Goal: Information Seeking & Learning: Learn about a topic

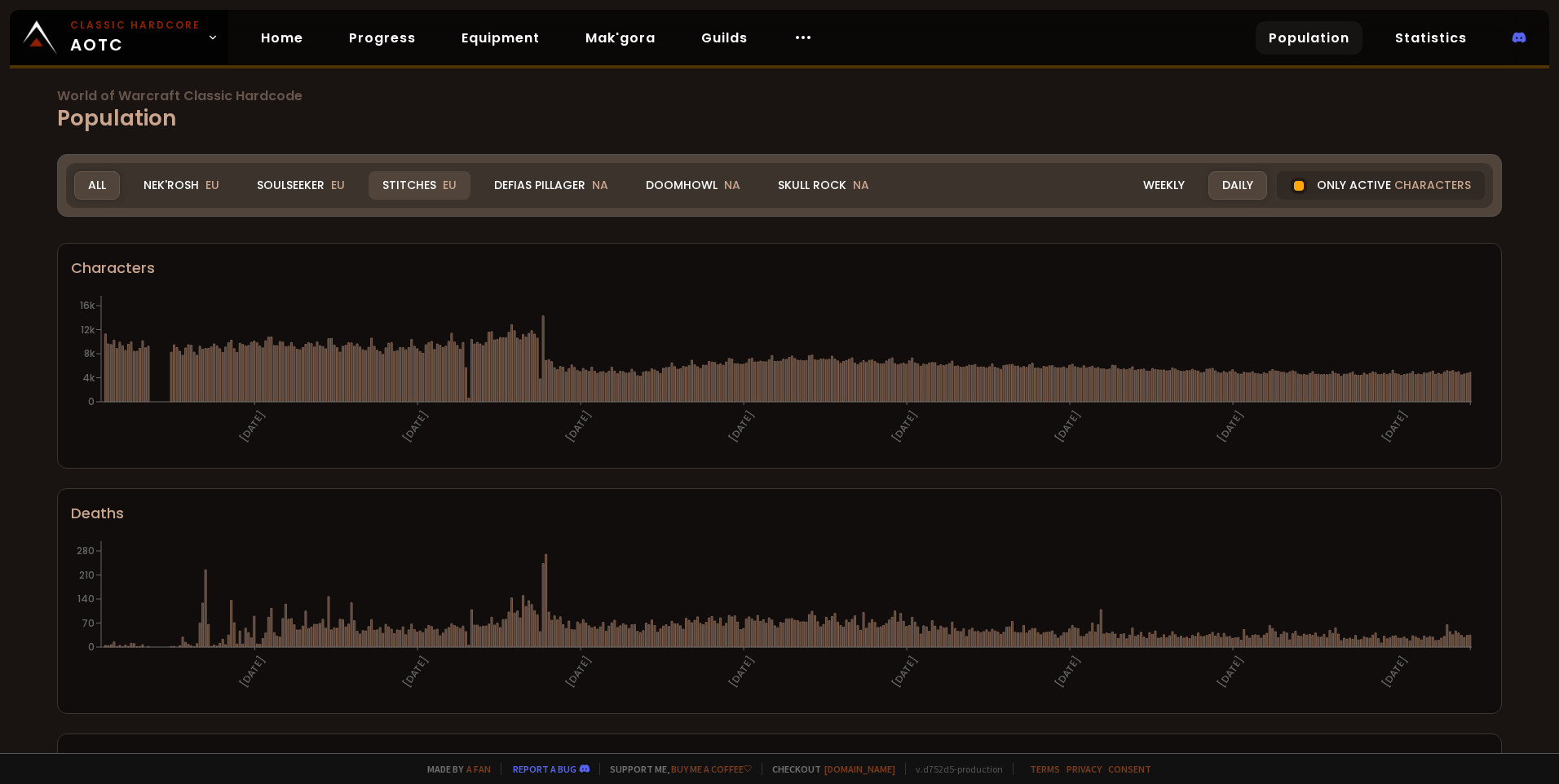
click at [428, 180] on div "Stitches EU" at bounding box center [419, 185] width 102 height 28
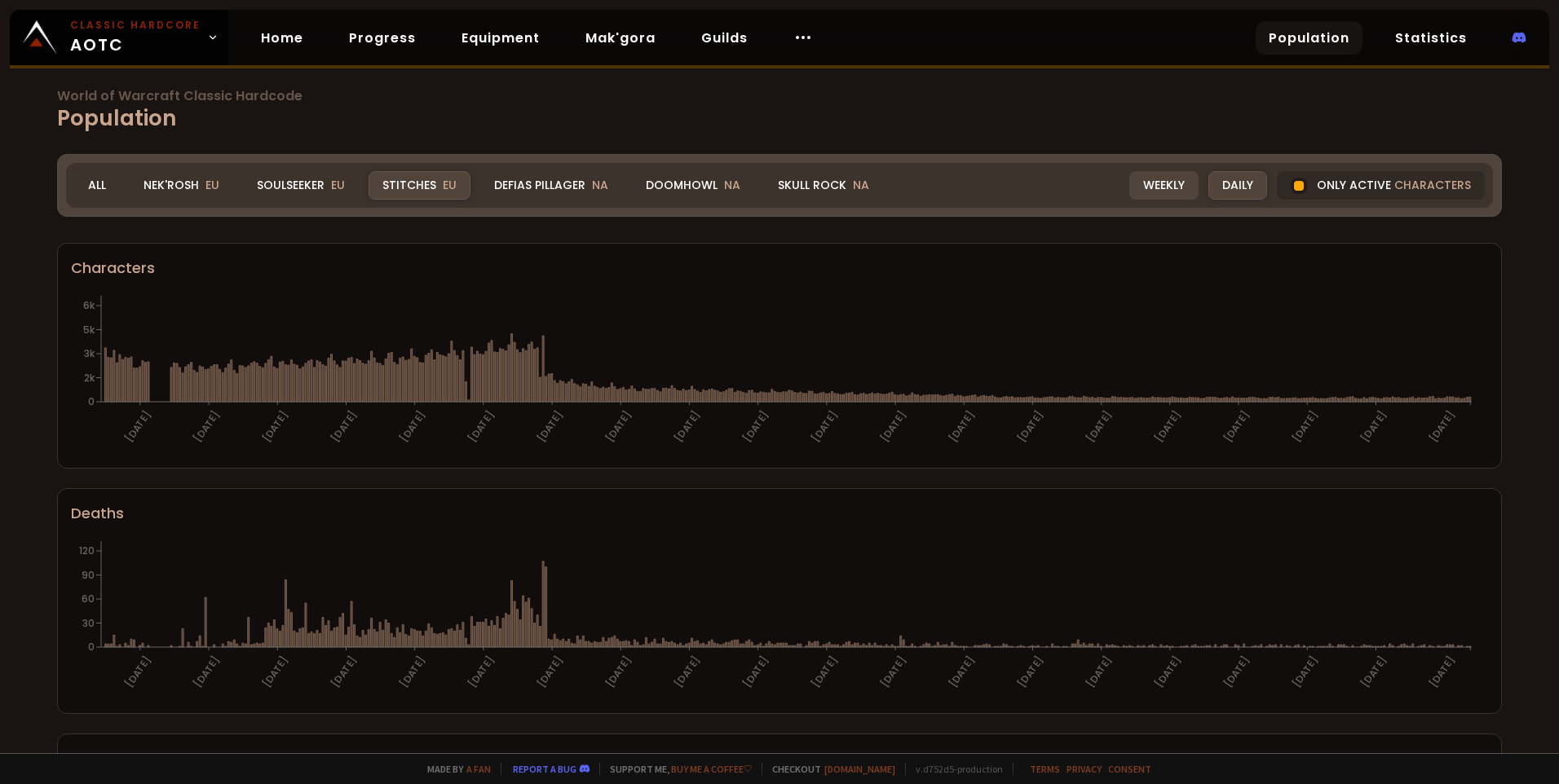
click at [1165, 188] on div "Weekly" at bounding box center [1163, 185] width 69 height 28
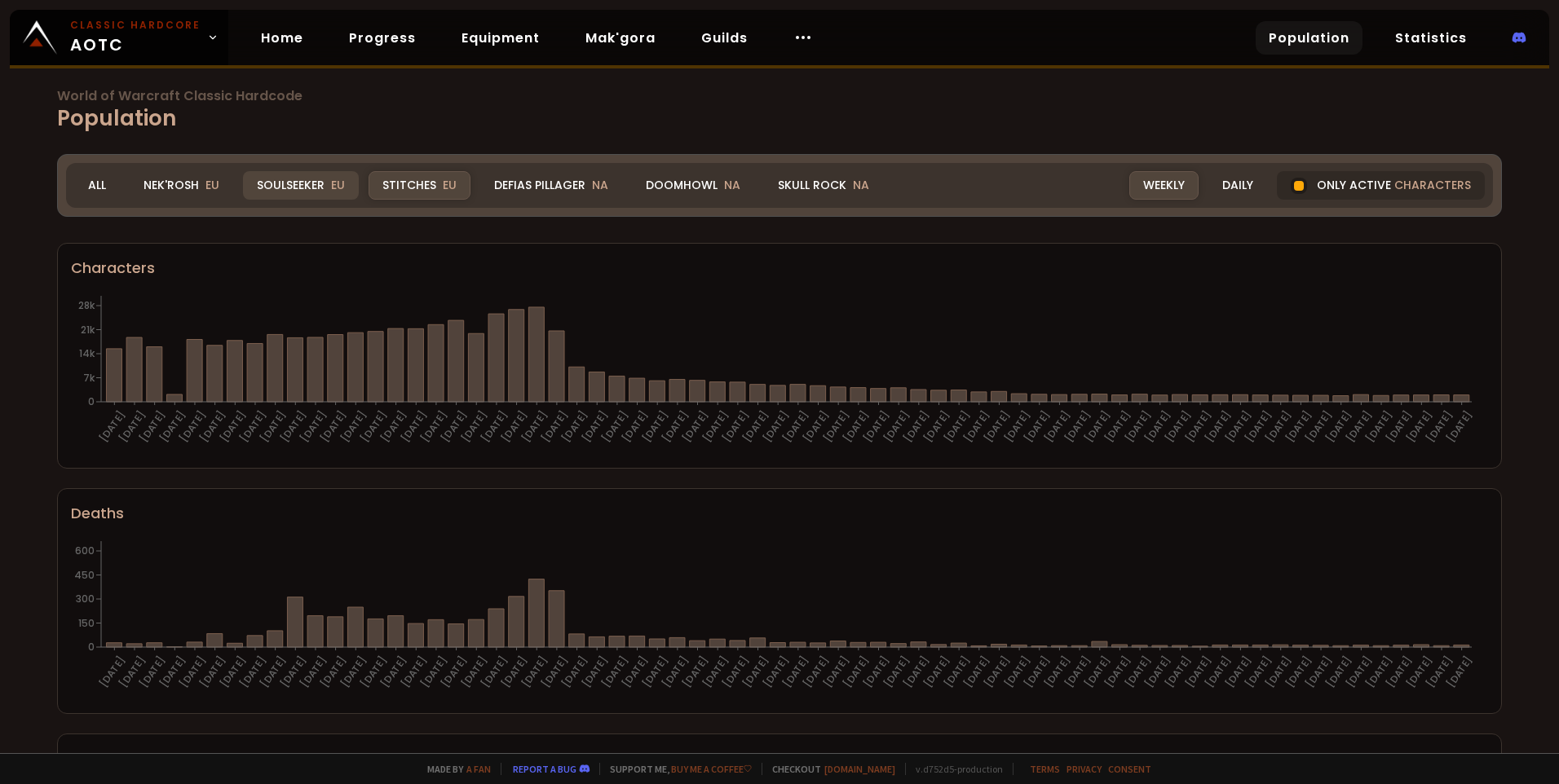
click at [303, 188] on div "Soulseeker EU" at bounding box center [300, 185] width 116 height 28
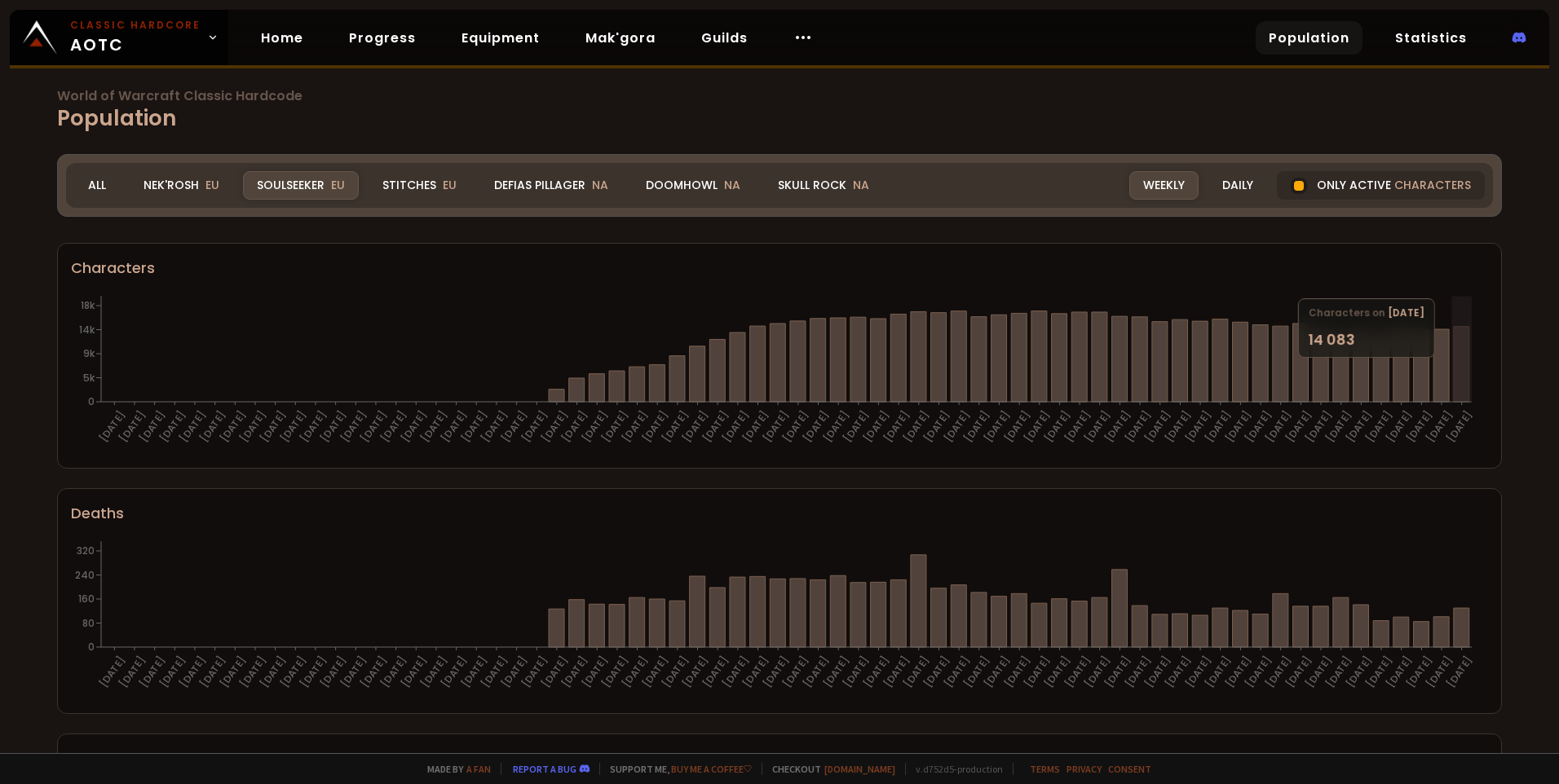
click at [1462, 366] on icon at bounding box center [1461, 365] width 15 height 75
click at [200, 188] on div "Nek'Rosh EU" at bounding box center [181, 185] width 104 height 28
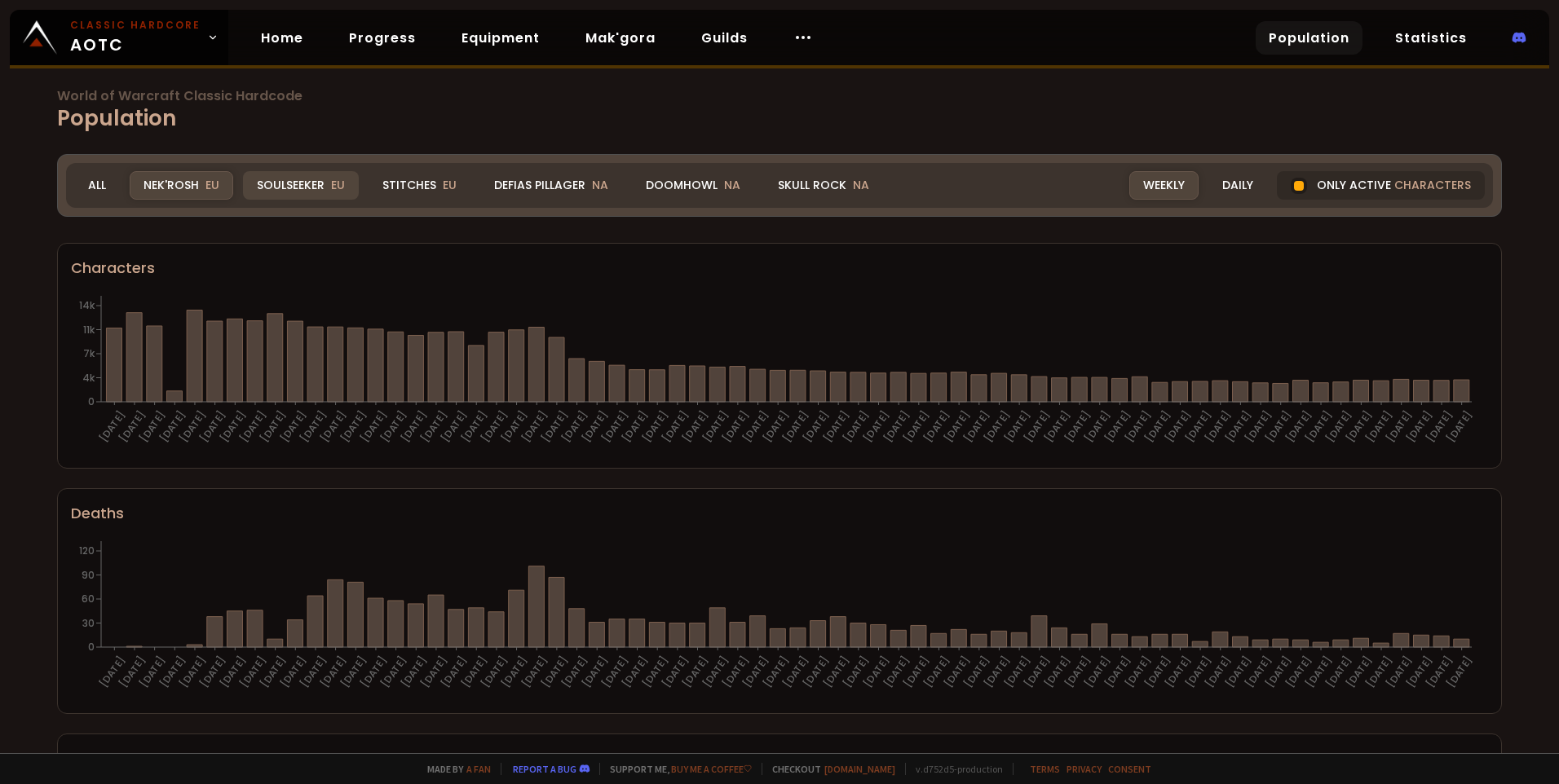
click at [305, 188] on div "Soulseeker EU" at bounding box center [300, 185] width 116 height 28
